Goal: Information Seeking & Learning: Learn about a topic

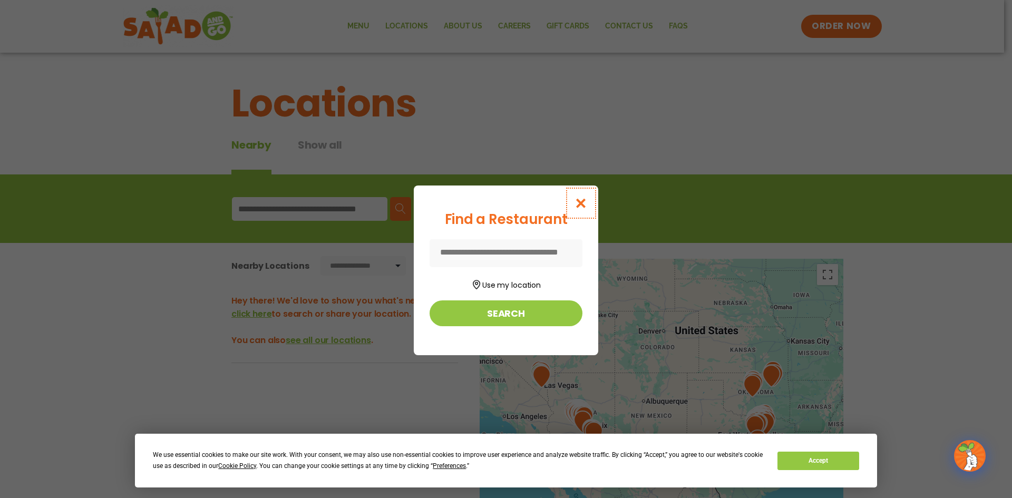
click at [585, 205] on icon "Close modal" at bounding box center [581, 203] width 13 height 11
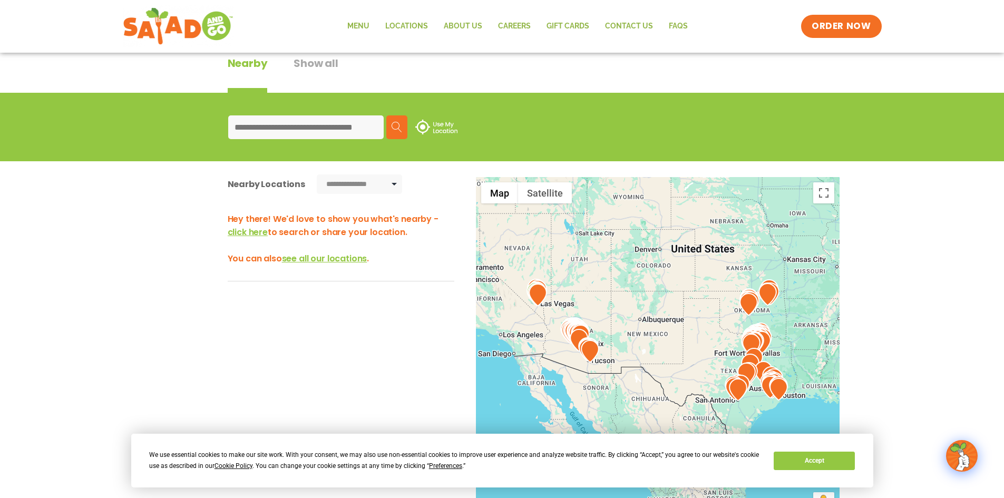
scroll to position [86, 0]
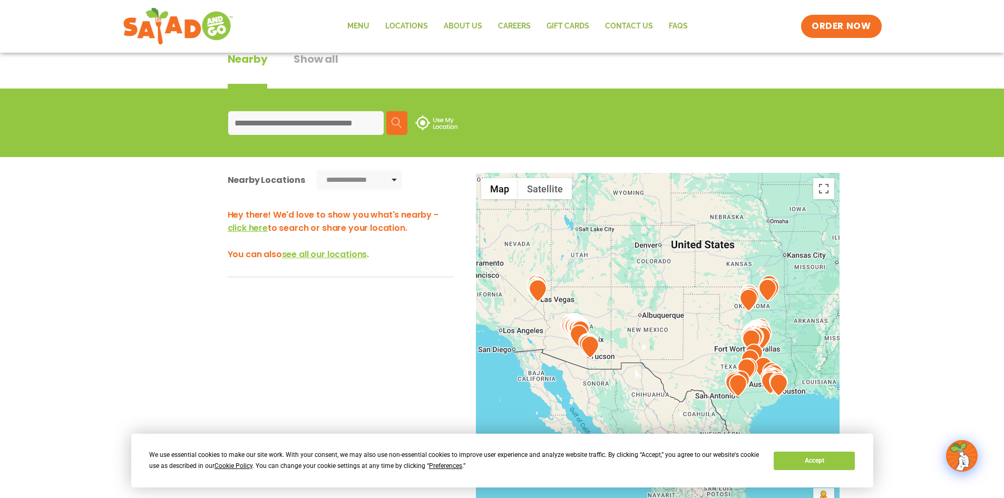
click at [540, 292] on img at bounding box center [538, 290] width 18 height 23
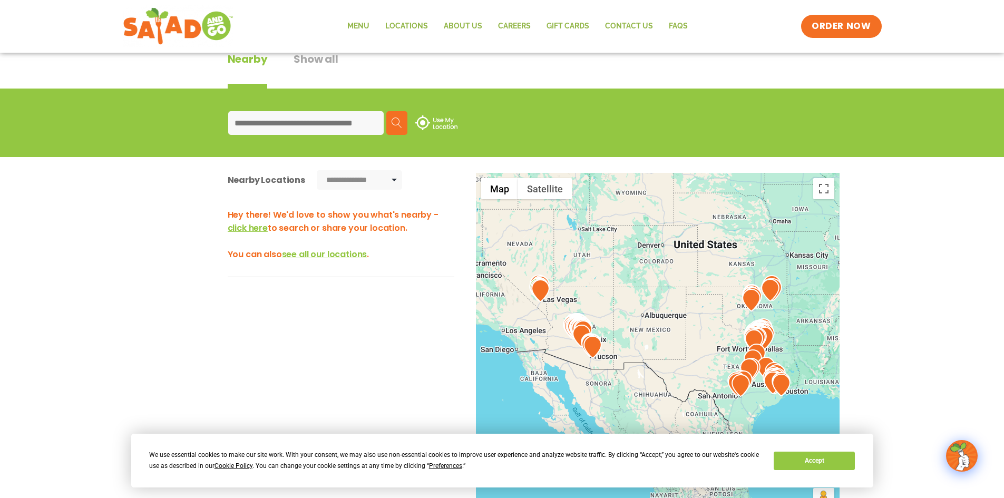
click at [539, 292] on img at bounding box center [540, 290] width 18 height 23
click at [540, 288] on img at bounding box center [540, 290] width 18 height 23
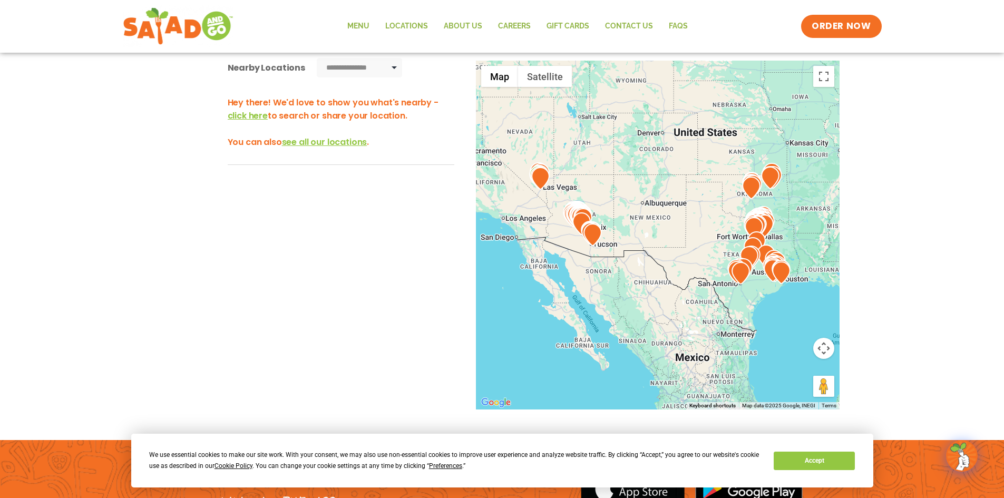
scroll to position [206, 0]
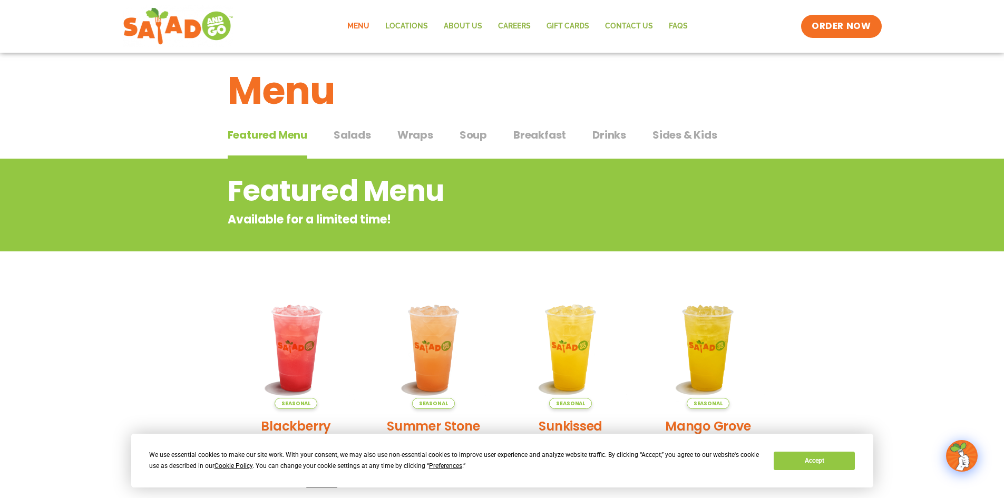
scroll to position [6, 0]
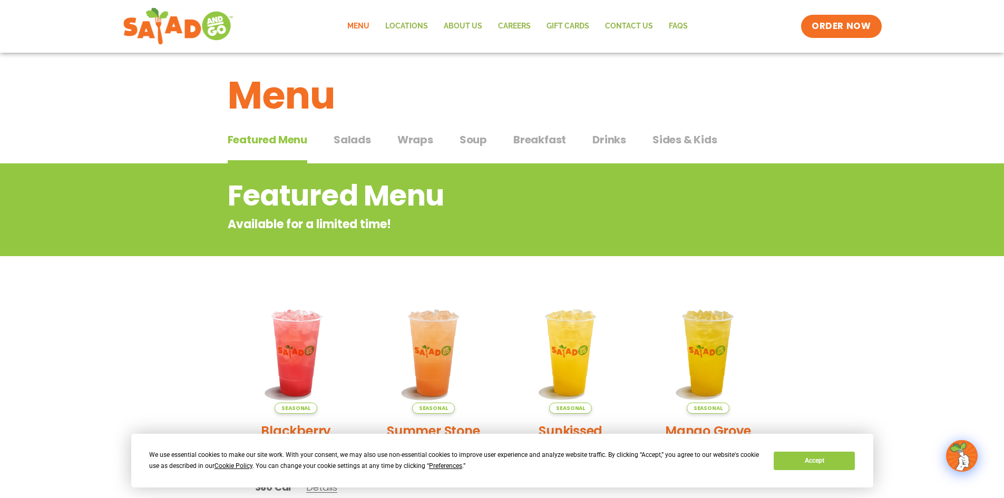
click at [348, 141] on span "Salads" at bounding box center [352, 140] width 37 height 16
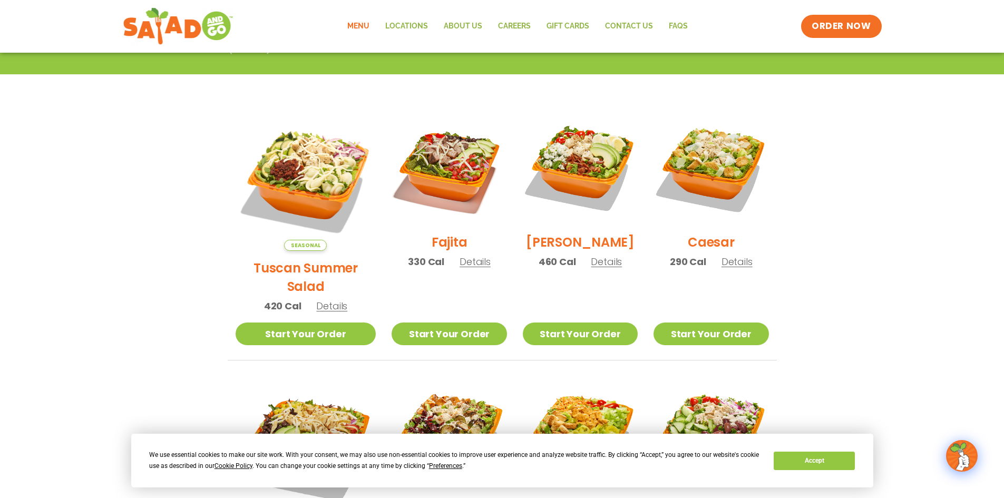
scroll to position [251, 0]
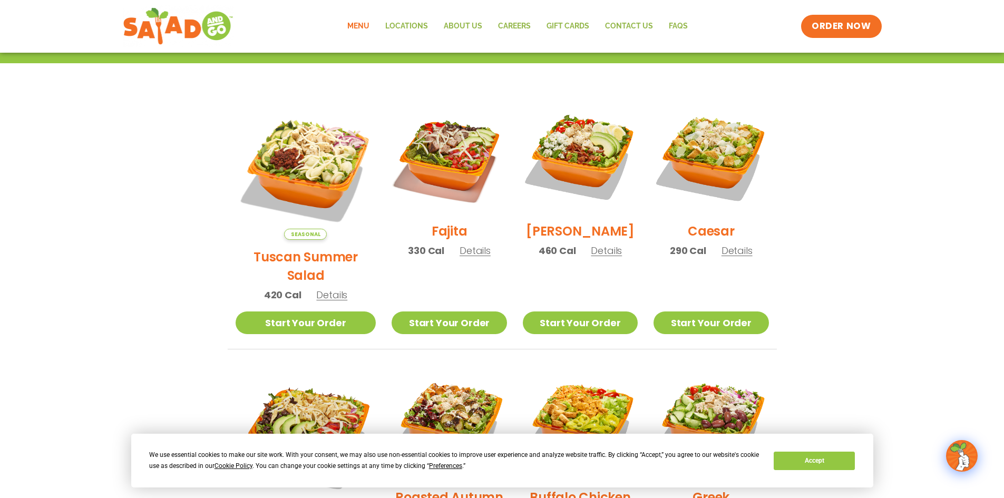
click at [573, 239] on h2 "[PERSON_NAME]" at bounding box center [580, 231] width 109 height 18
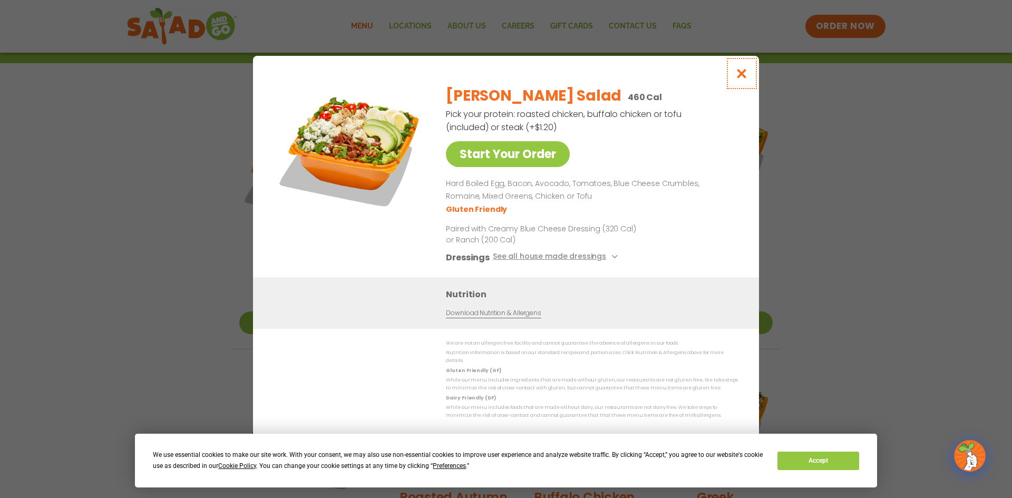
click at [744, 79] on icon "Close modal" at bounding box center [741, 73] width 13 height 11
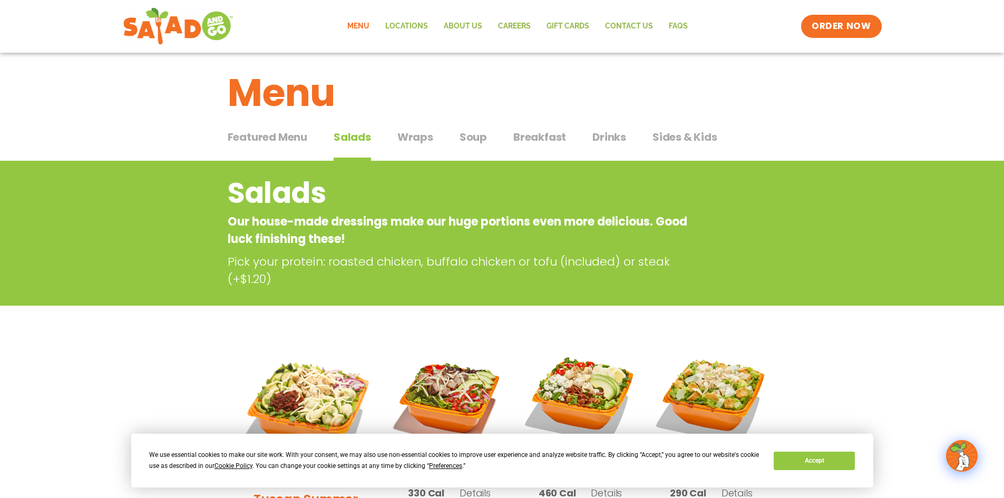
scroll to position [6, 0]
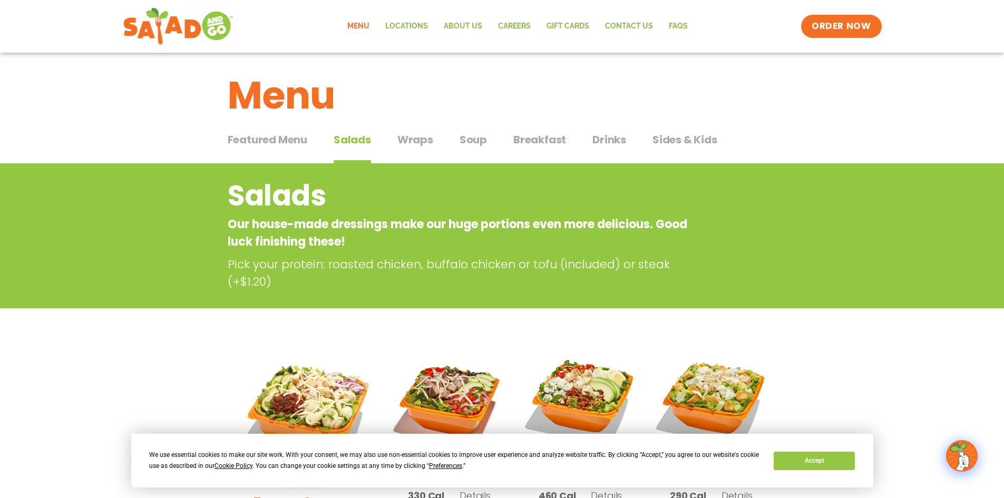
click at [416, 141] on span "Wraps" at bounding box center [416, 140] width 36 height 16
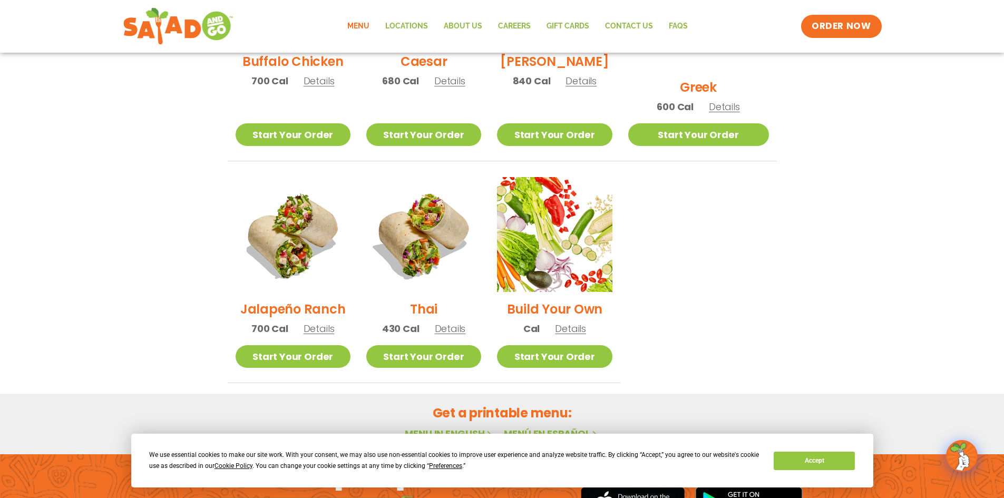
scroll to position [679, 0]
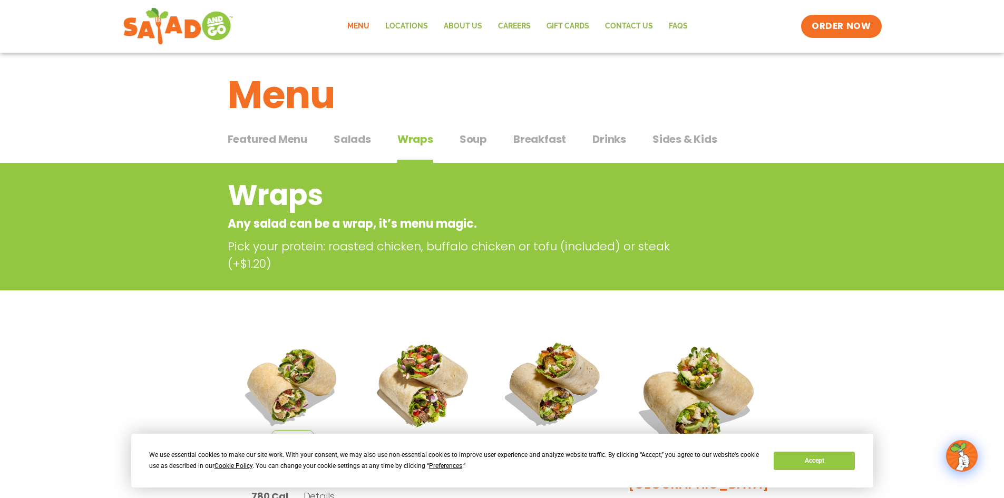
scroll to position [6, 0]
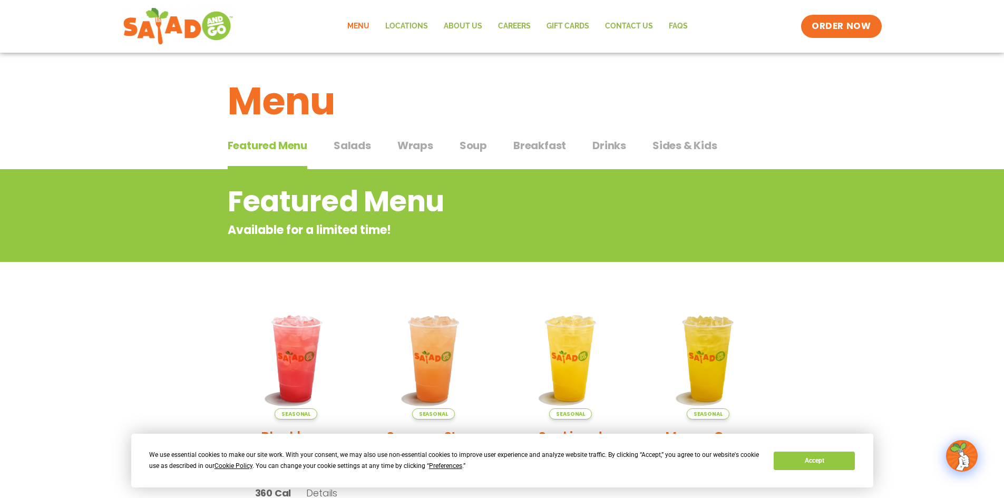
click at [531, 149] on span "Breakfast" at bounding box center [539, 146] width 53 height 16
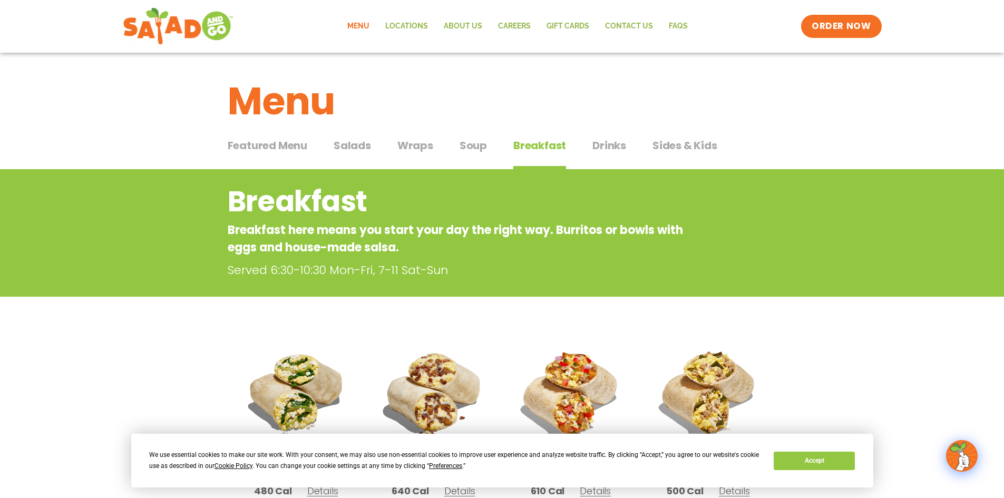
click at [530, 148] on span "Breakfast" at bounding box center [539, 146] width 53 height 16
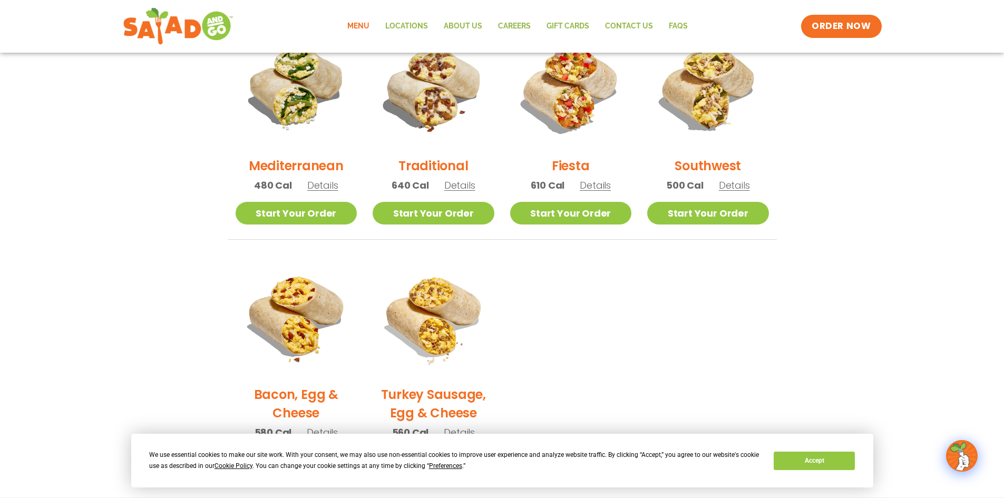
scroll to position [308, 0]
